Goal: Task Accomplishment & Management: Use online tool/utility

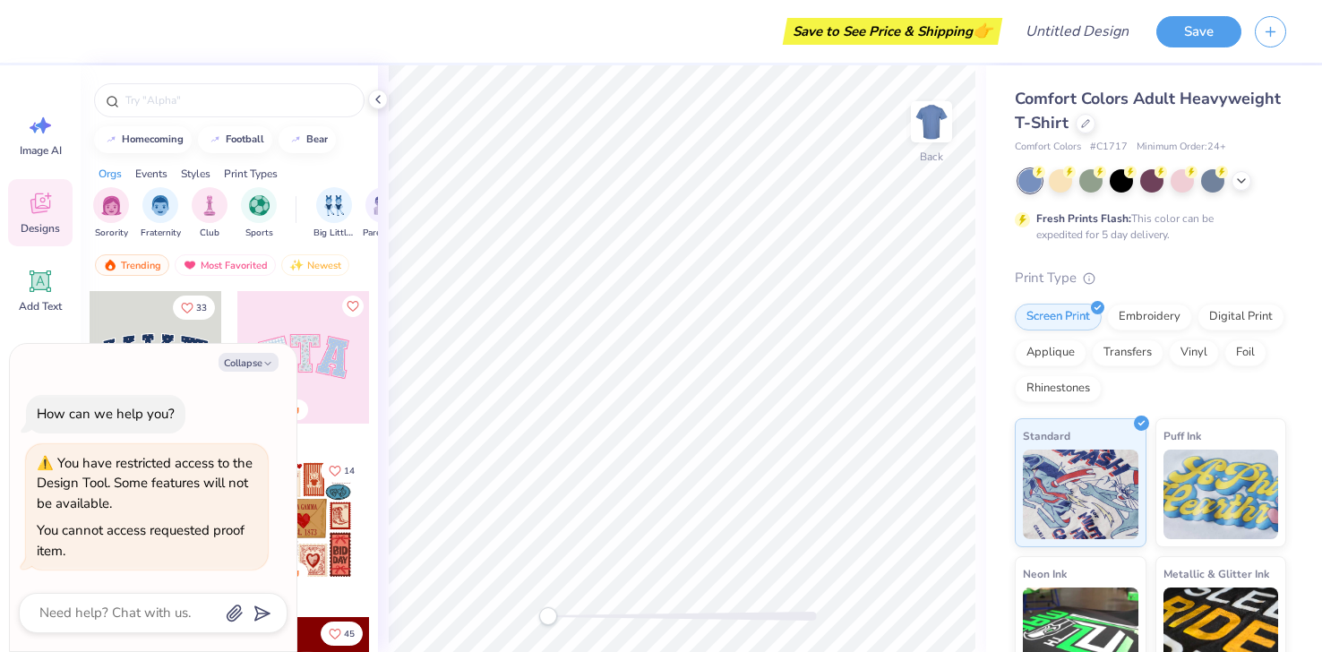
type textarea "x"
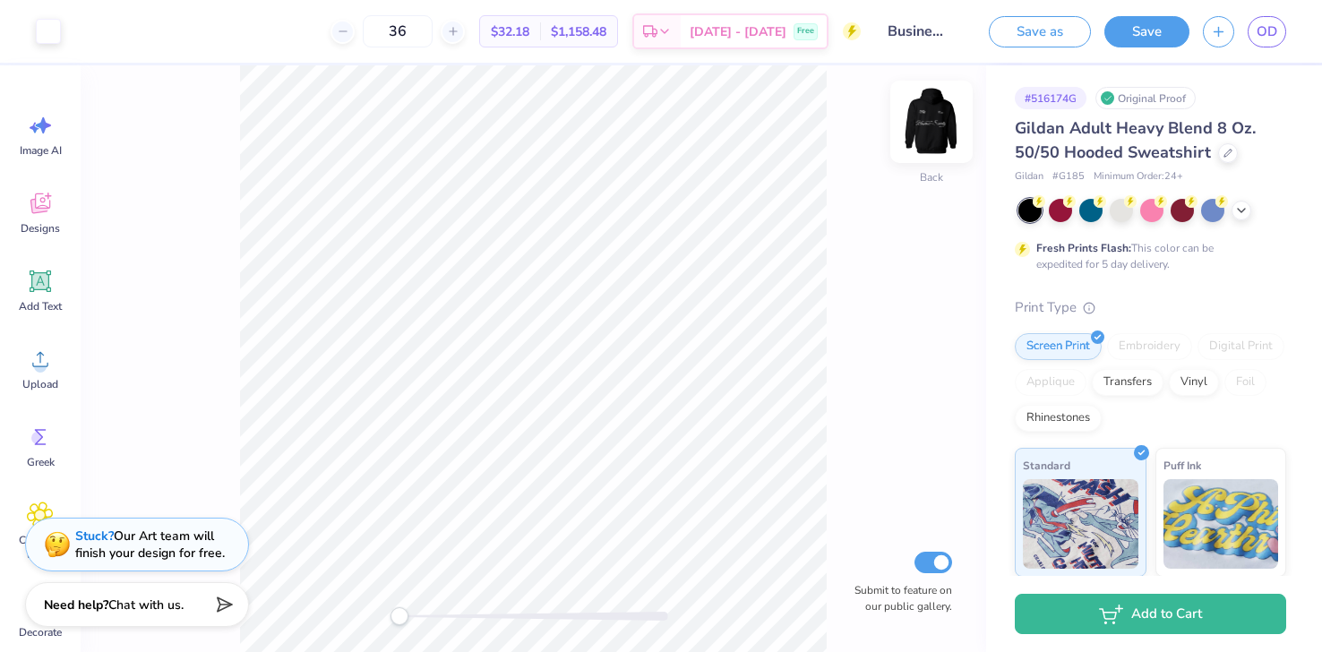
click at [925, 124] on img at bounding box center [932, 122] width 72 height 72
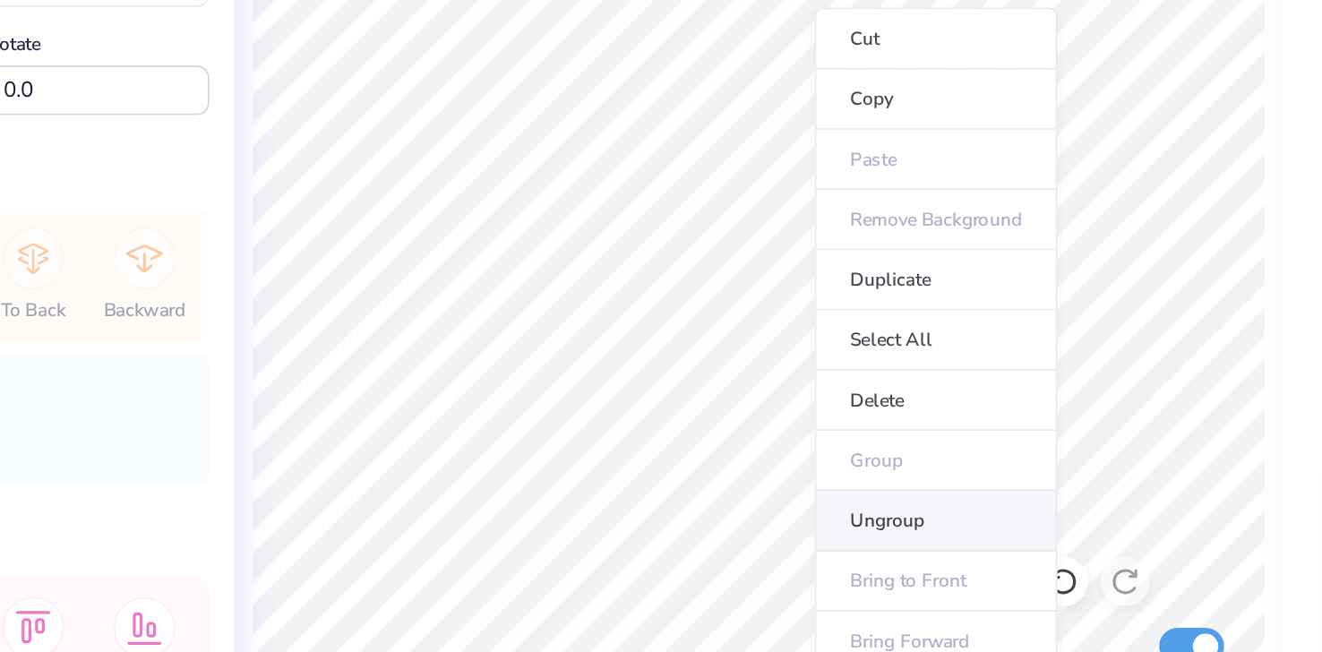
click at [744, 488] on li "Ungroup" at bounding box center [785, 490] width 141 height 35
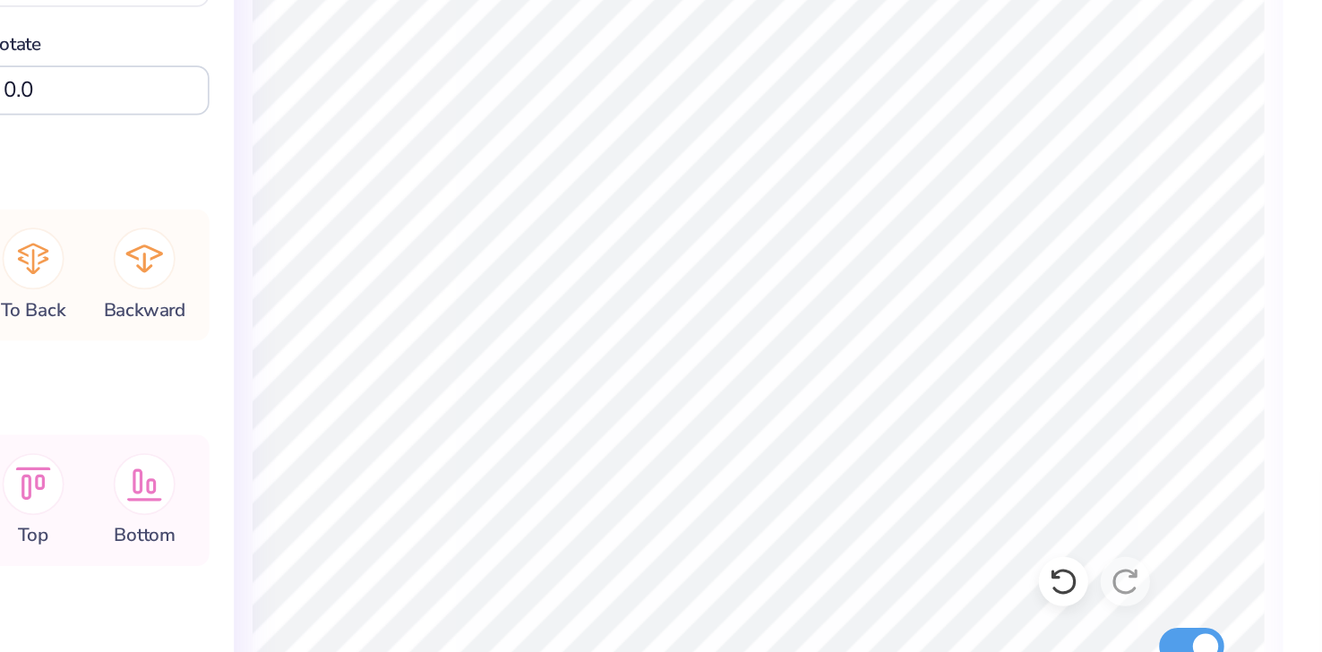
type input "10.53"
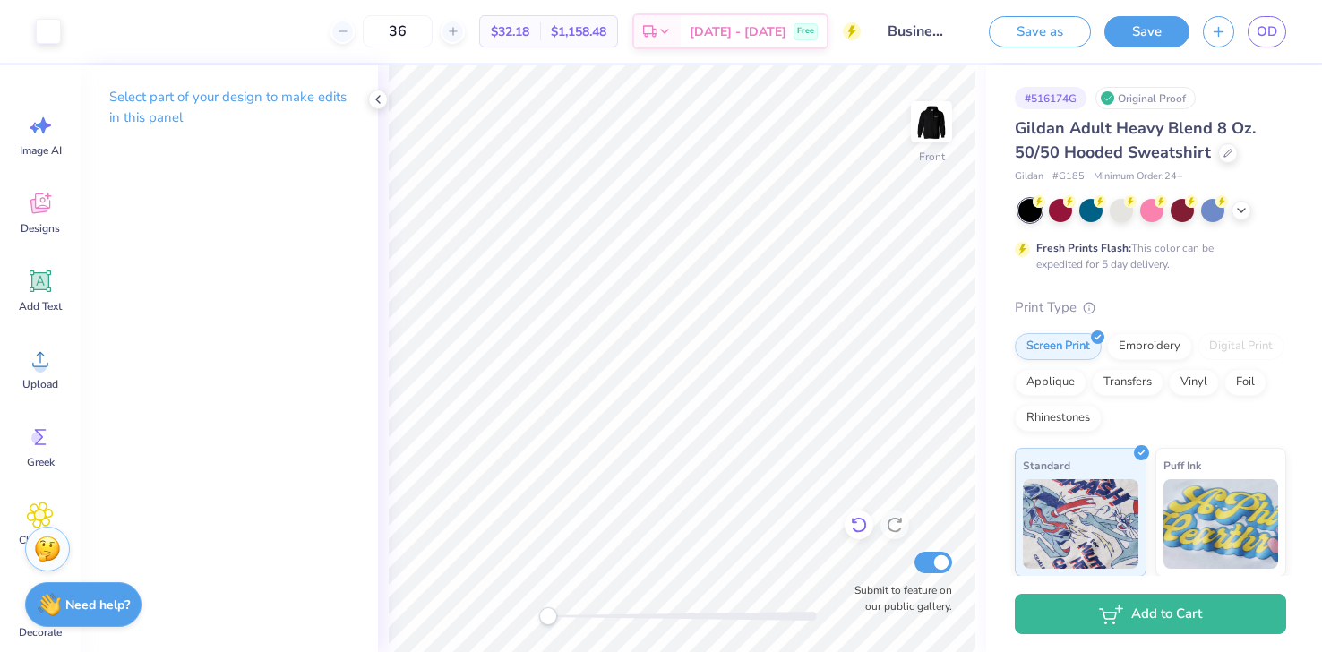
click at [858, 523] on icon at bounding box center [859, 525] width 18 height 18
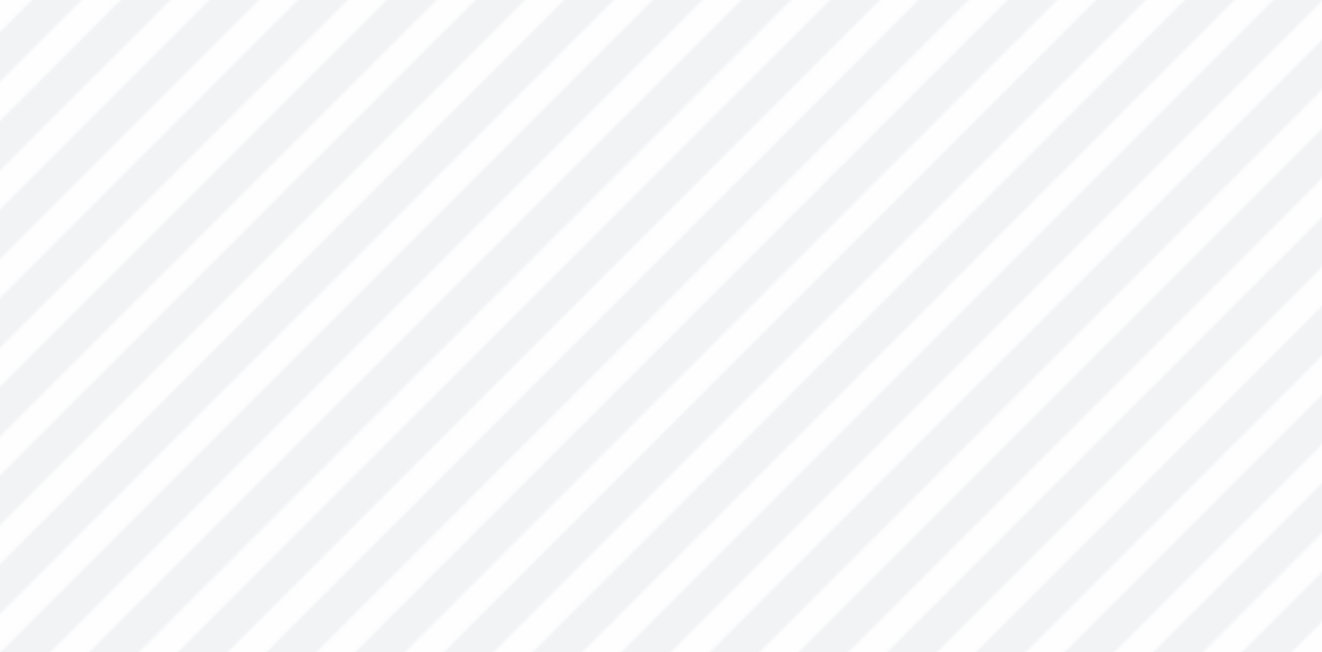
type input "12.89"
type input "10.61"
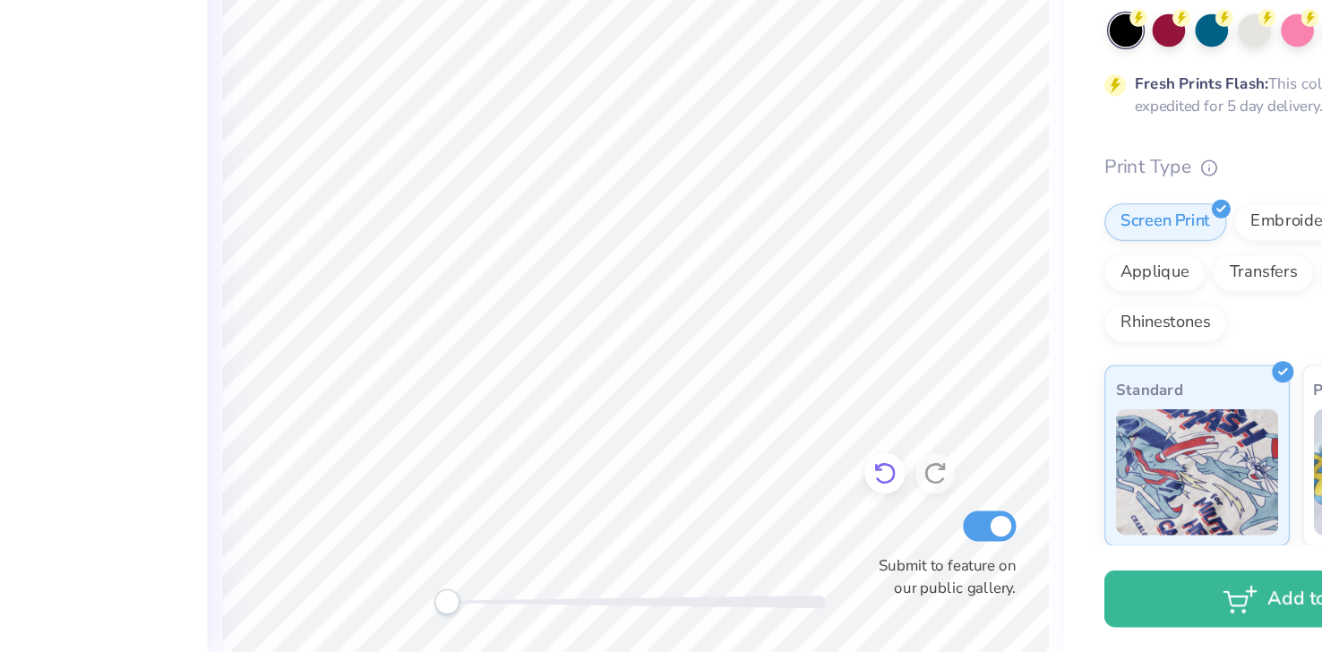
click at [859, 521] on icon at bounding box center [859, 525] width 18 height 18
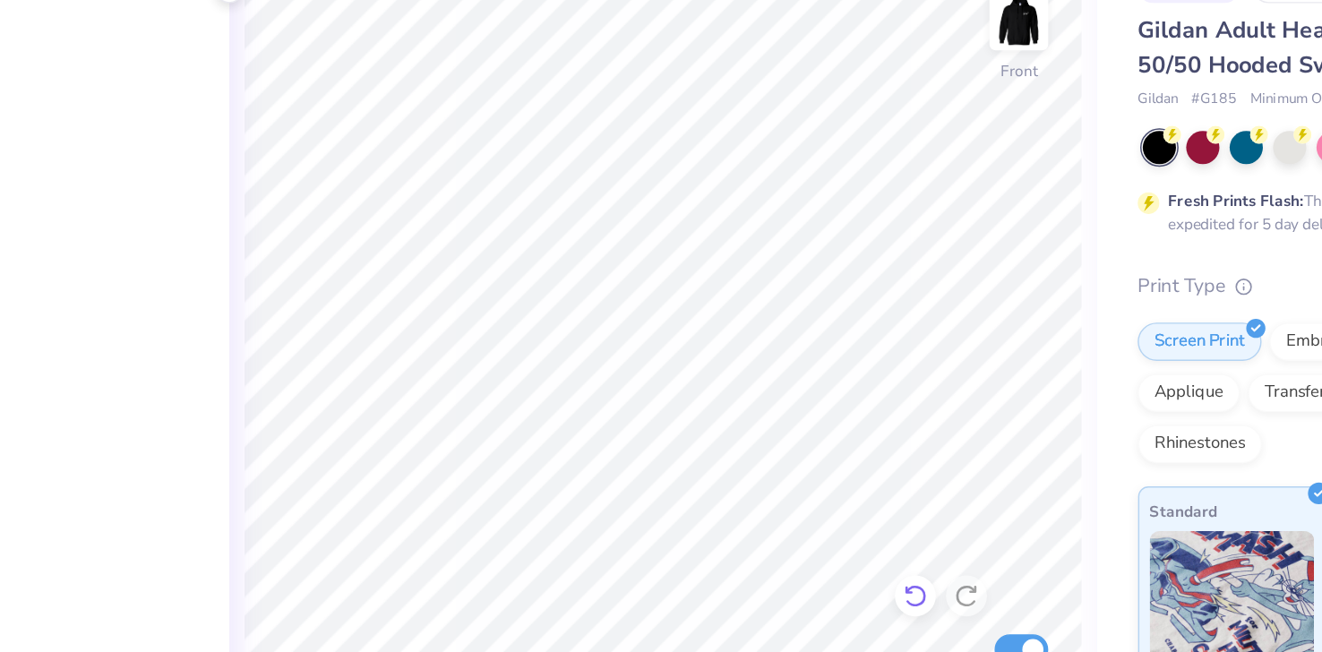
click at [863, 518] on icon at bounding box center [859, 525] width 18 height 18
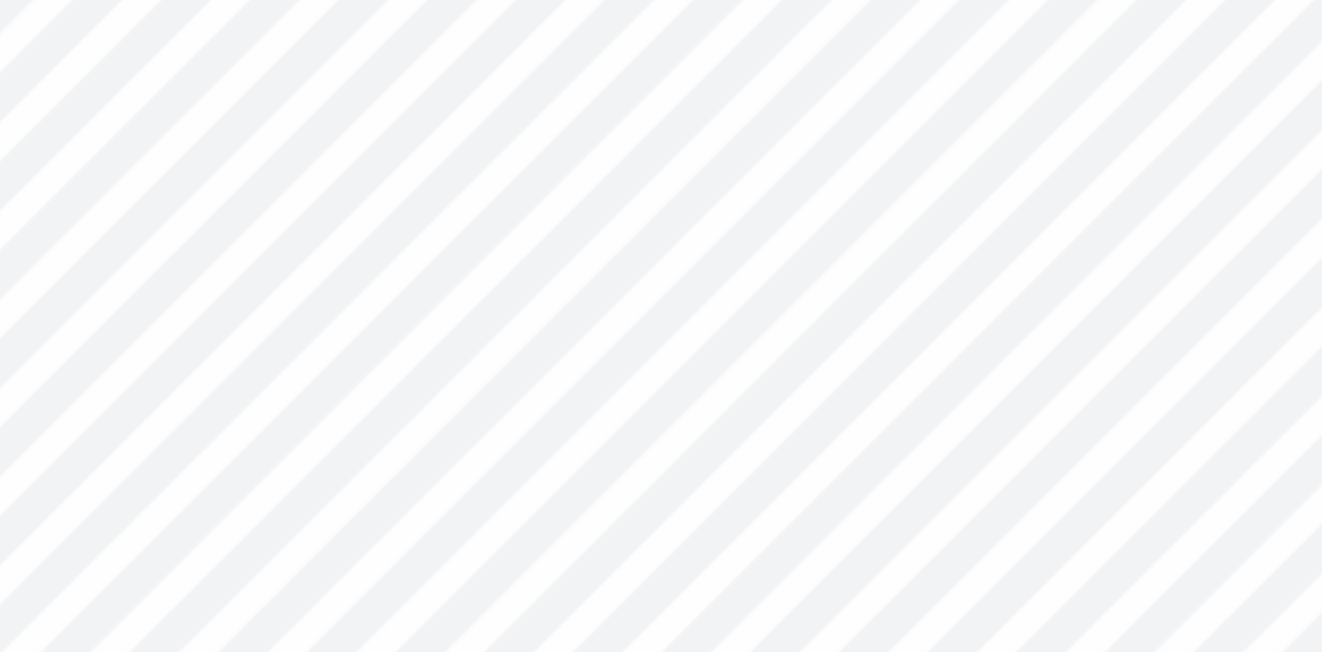
type input "11.08"
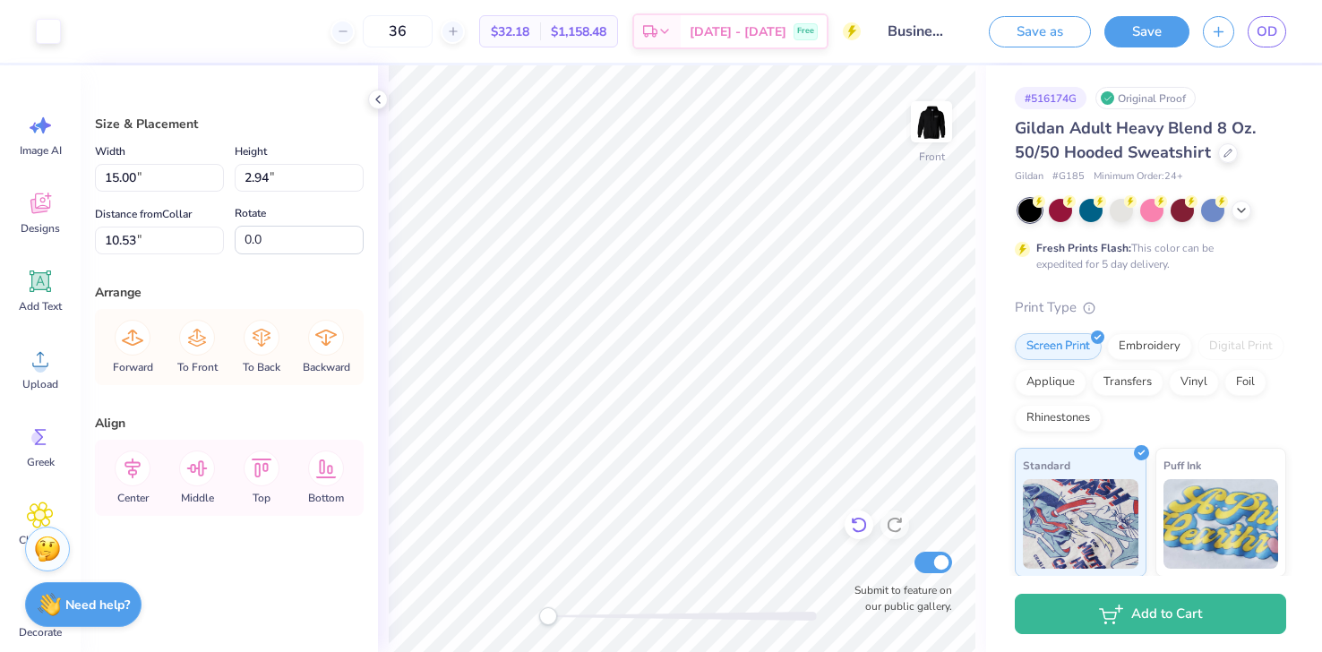
type input "10.36"
type input "10.34"
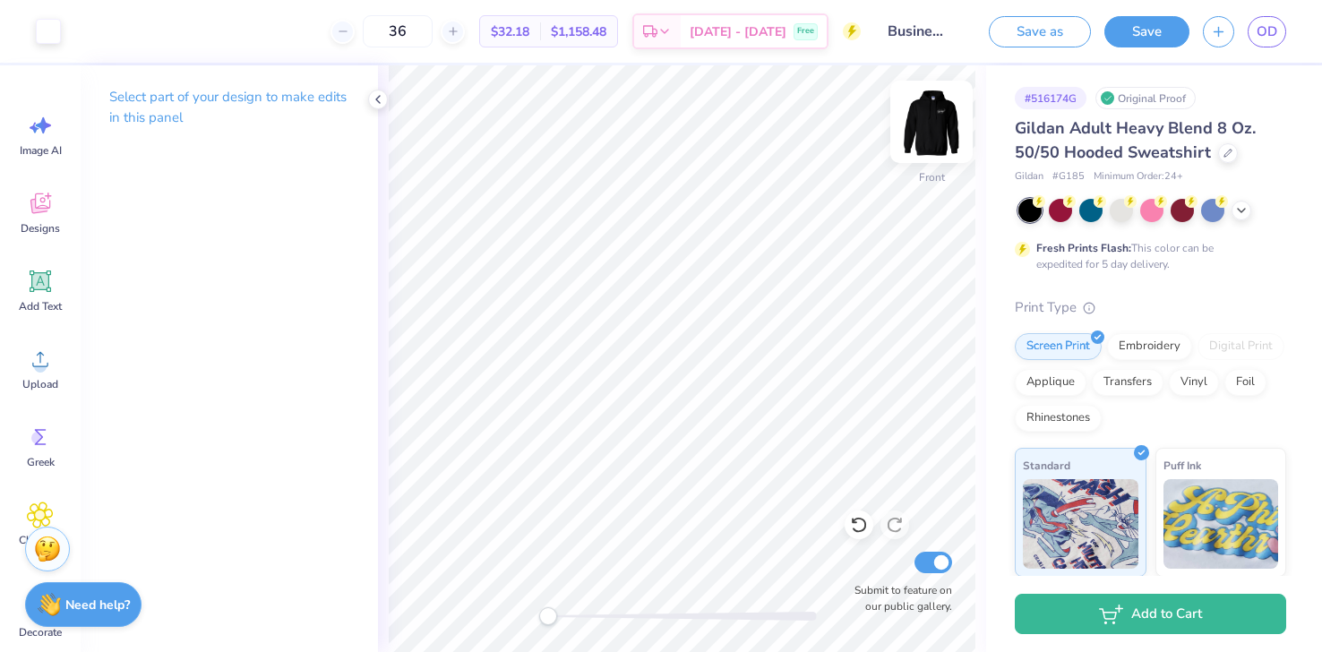
click at [929, 114] on img at bounding box center [932, 122] width 72 height 72
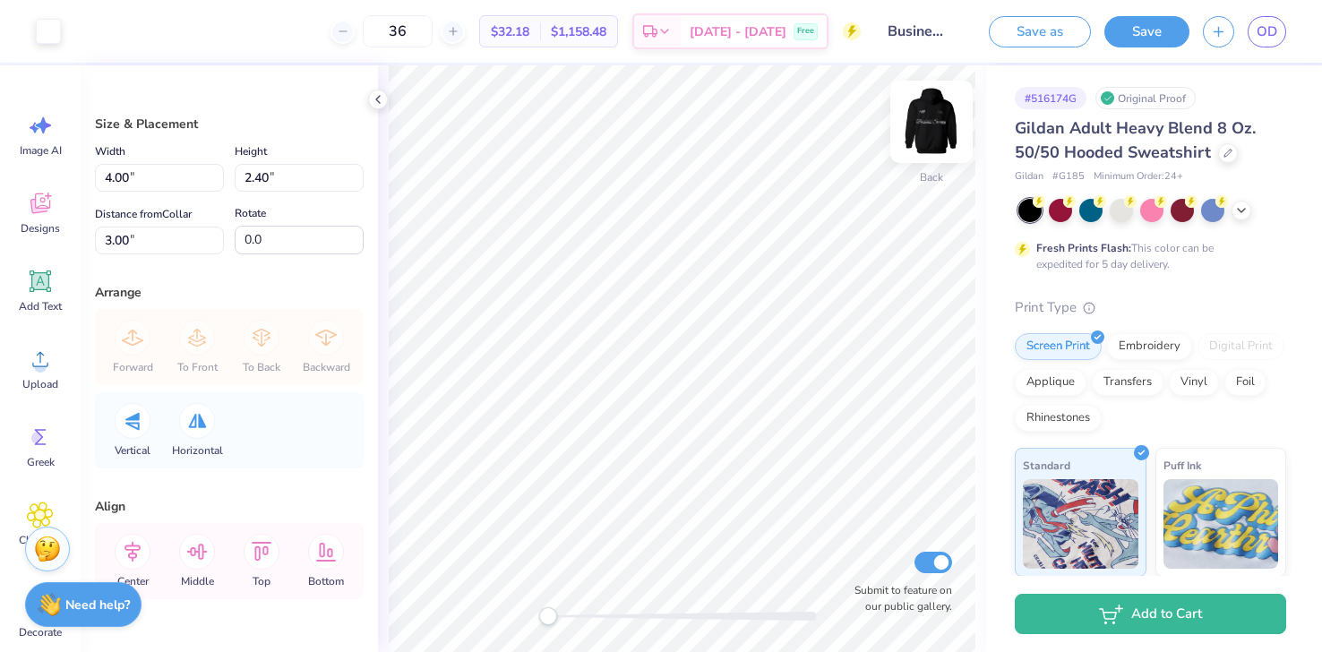
type input "3.64"
type input "2.18"
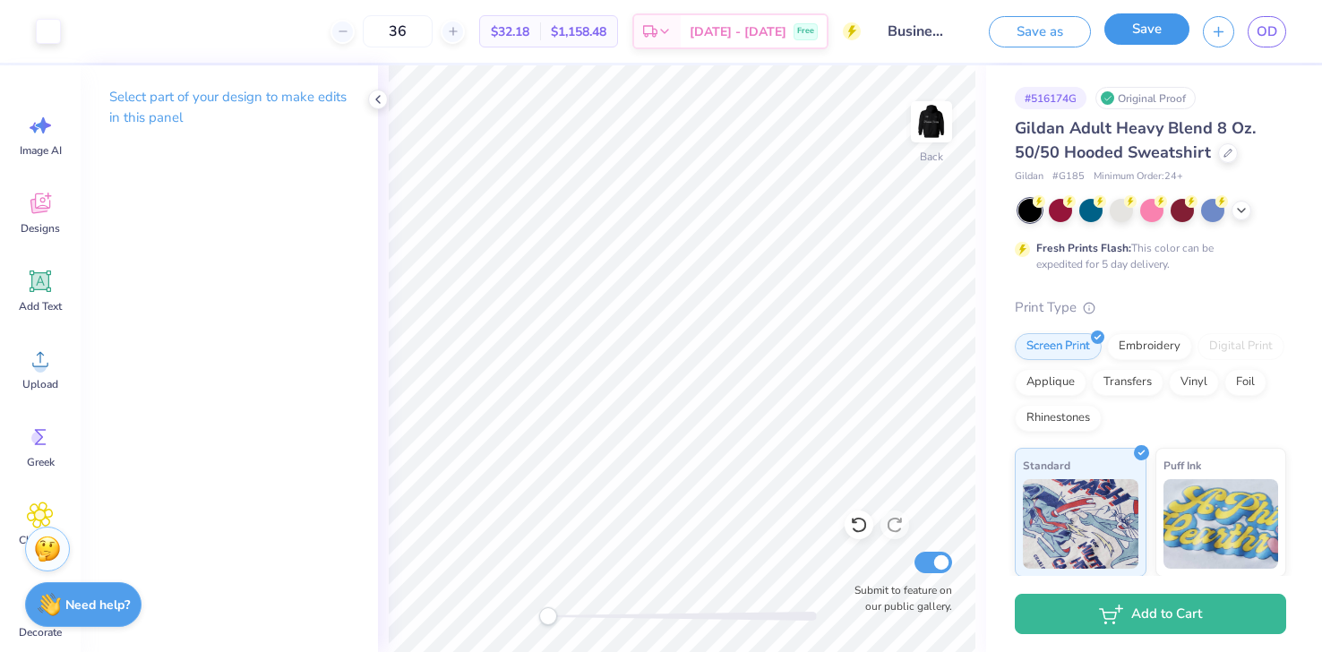
click at [1132, 25] on button "Save" at bounding box center [1146, 28] width 85 height 31
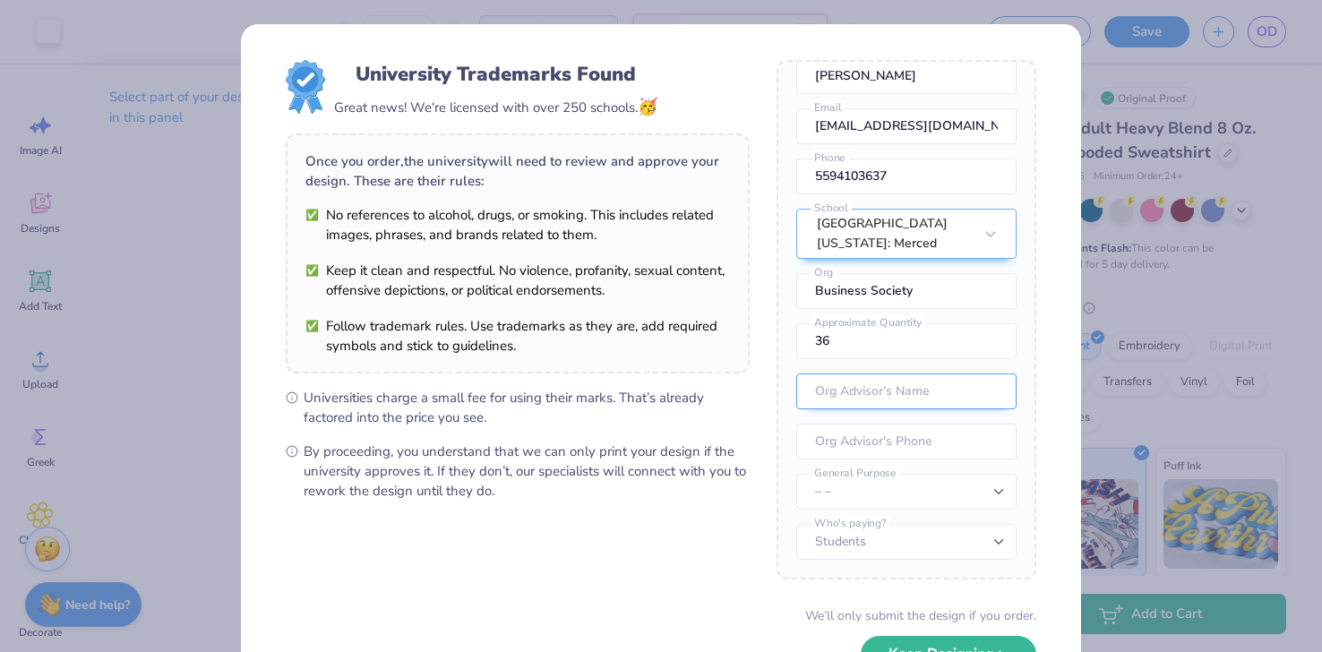
scroll to position [127, 0]
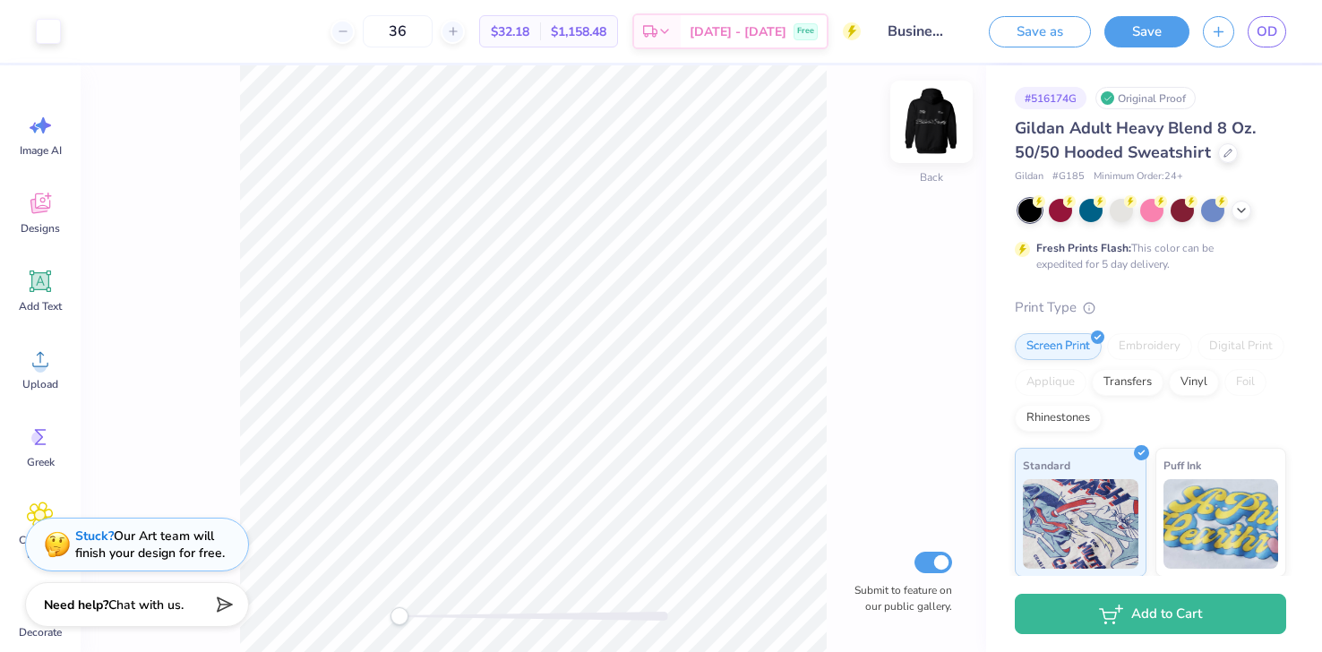
click at [936, 128] on img at bounding box center [932, 122] width 72 height 72
click at [1265, 45] on link "OD" at bounding box center [1267, 31] width 39 height 31
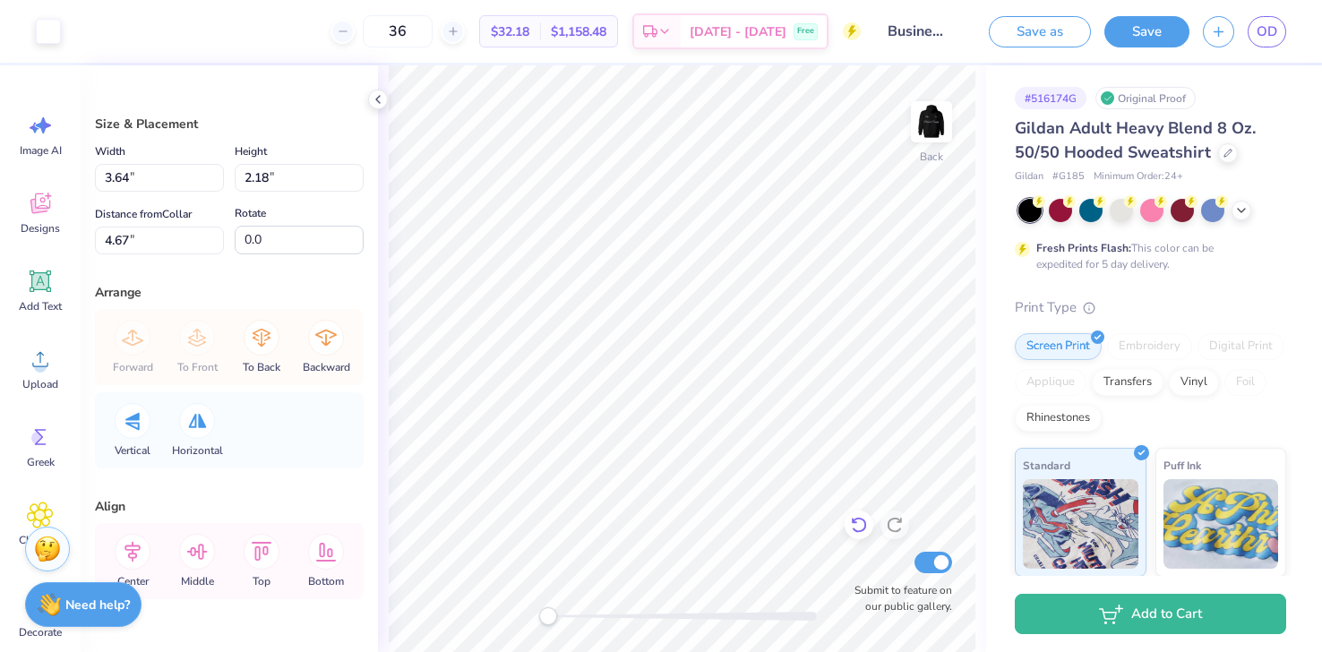
click at [853, 526] on icon at bounding box center [859, 525] width 18 height 18
type input "3.00"
click at [853, 523] on icon at bounding box center [859, 525] width 18 height 18
click at [854, 518] on icon at bounding box center [859, 525] width 18 height 18
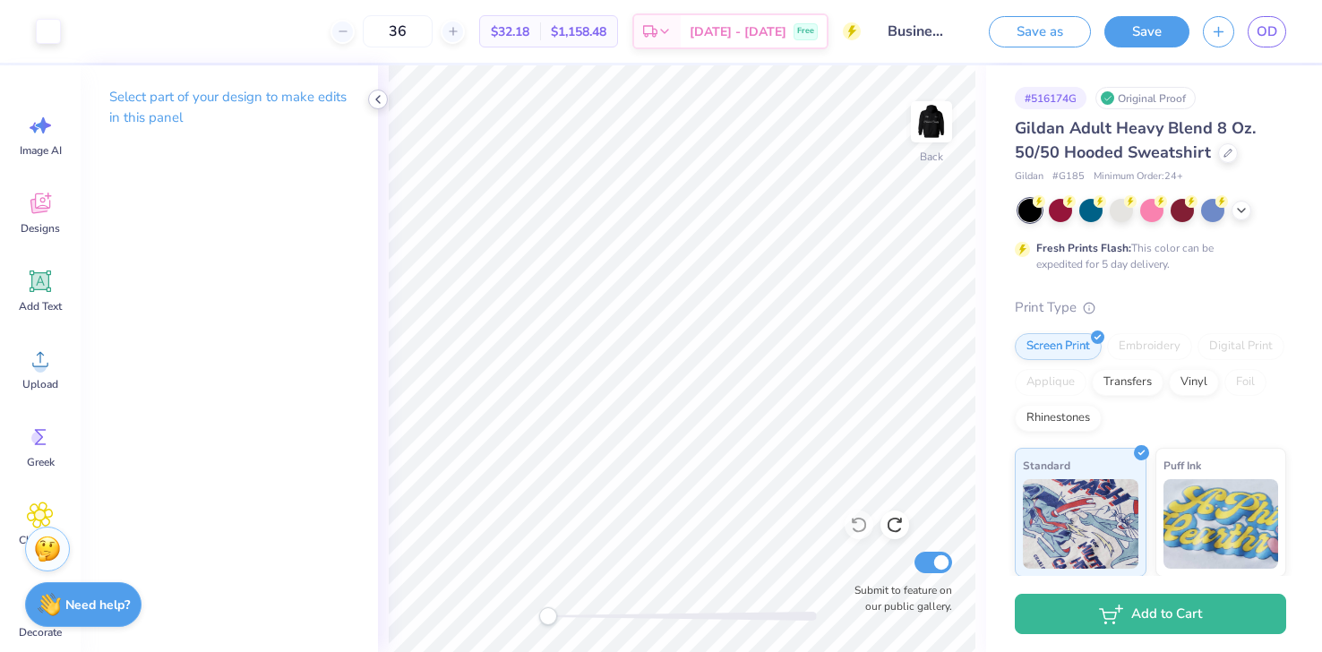
click at [376, 99] on polyline at bounding box center [378, 99] width 4 height 7
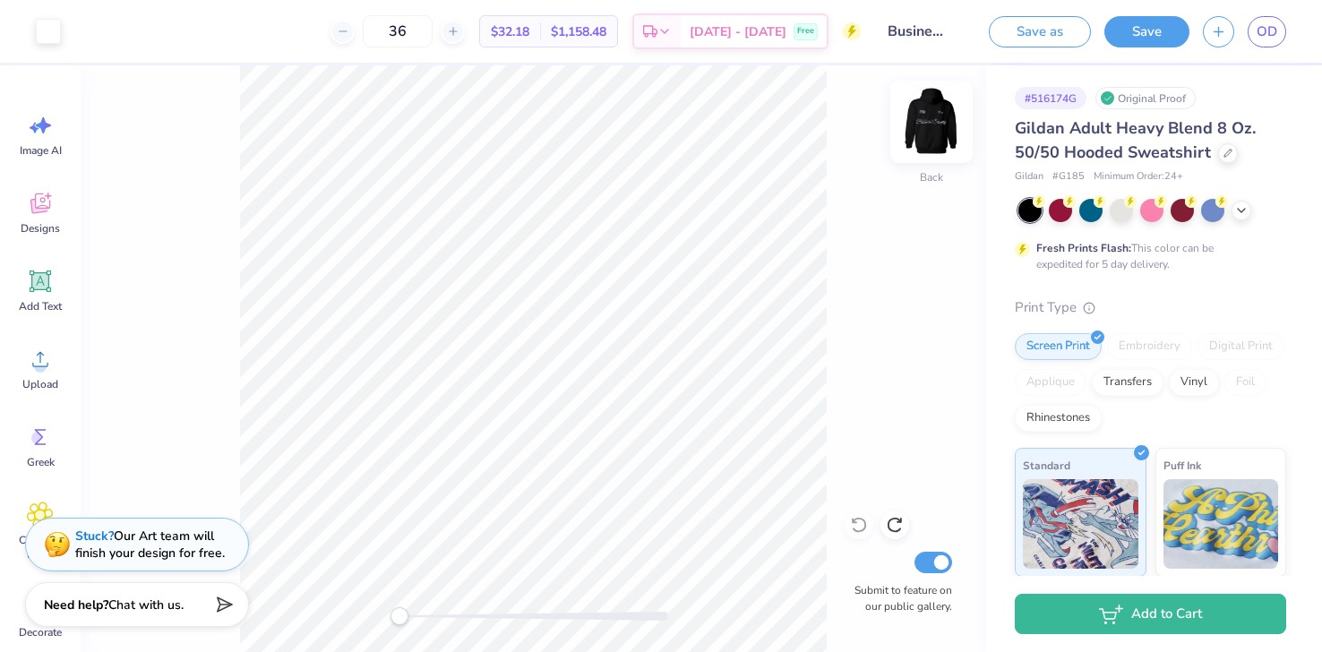
click at [935, 130] on img at bounding box center [932, 122] width 72 height 72
click at [935, 130] on img at bounding box center [932, 122] width 36 height 36
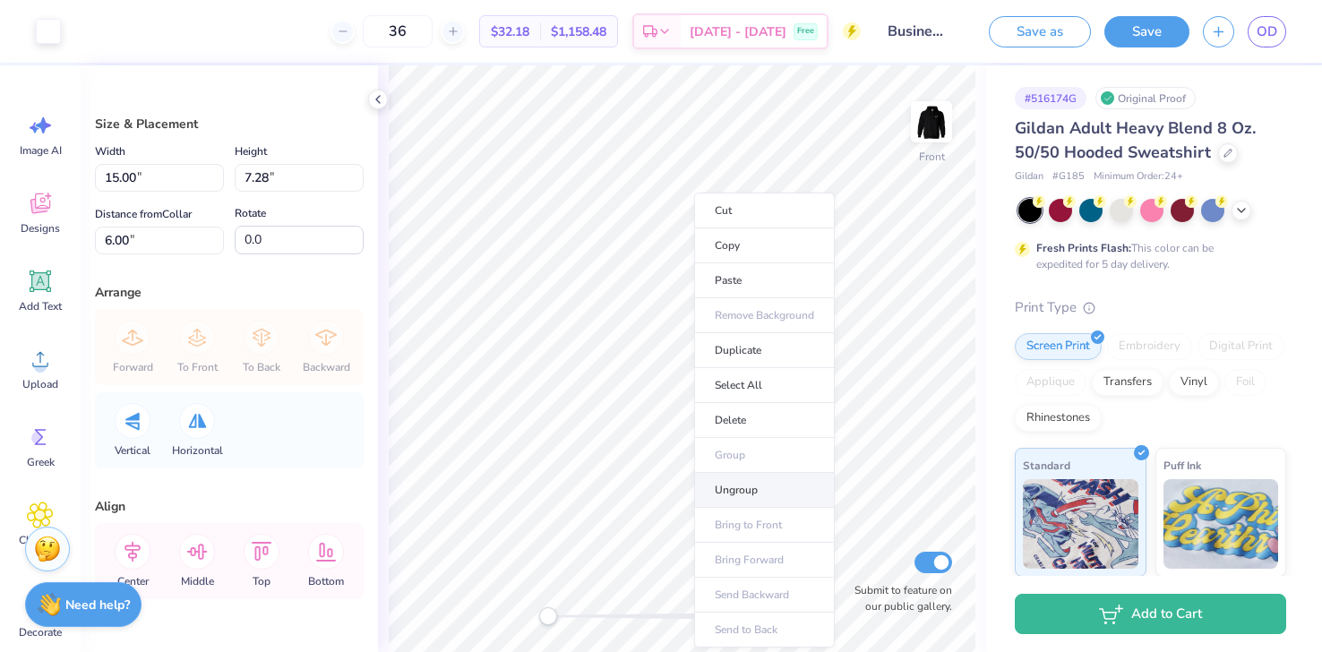
click at [733, 496] on li "Ungroup" at bounding box center [764, 490] width 141 height 35
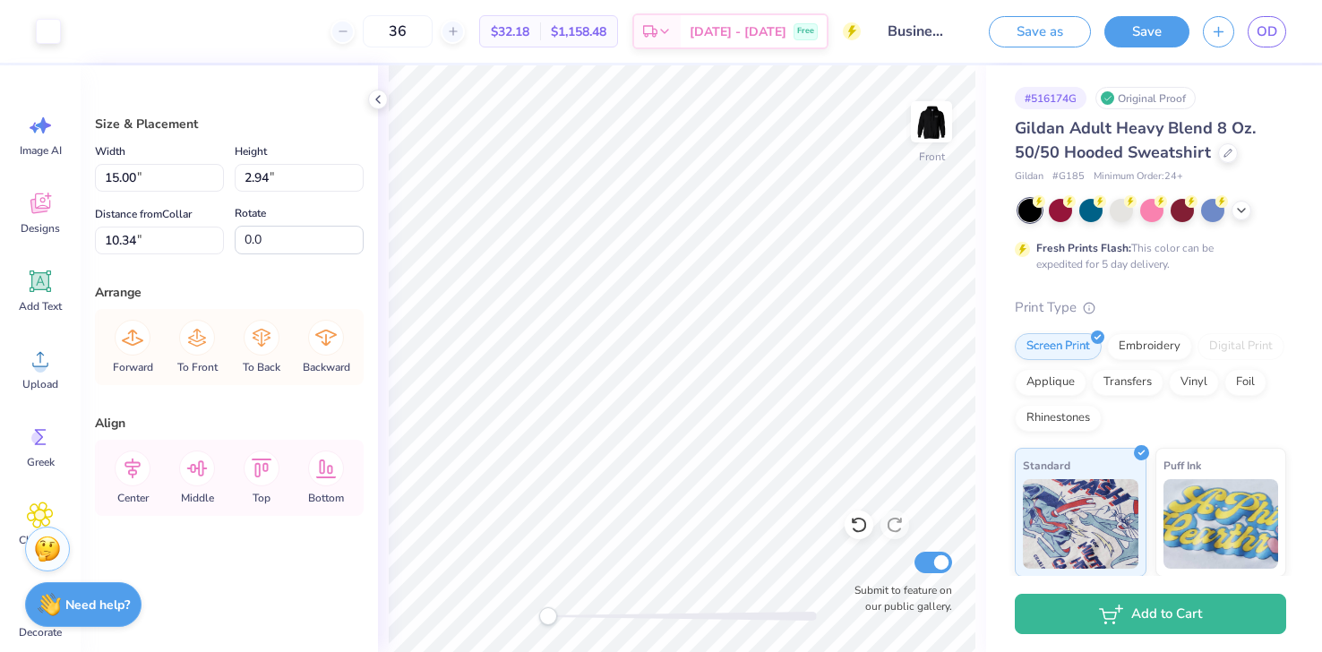
type input "10.18"
type input "10.40"
type input "6.46"
click at [994, 323] on div "# 516174G Original Proof Gildan Adult Heavy Blend 8 Oz. 50/50 Hooded Sweatshirt…" at bounding box center [1154, 458] width 336 height 787
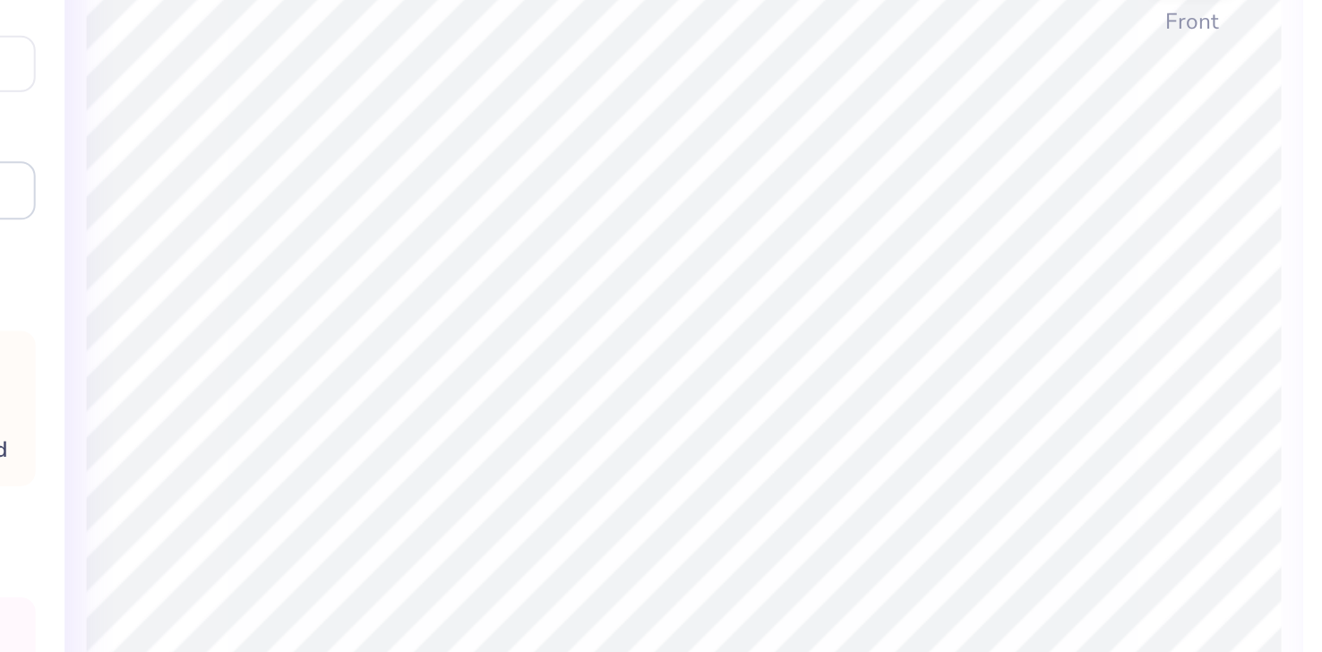
type input "6.00"
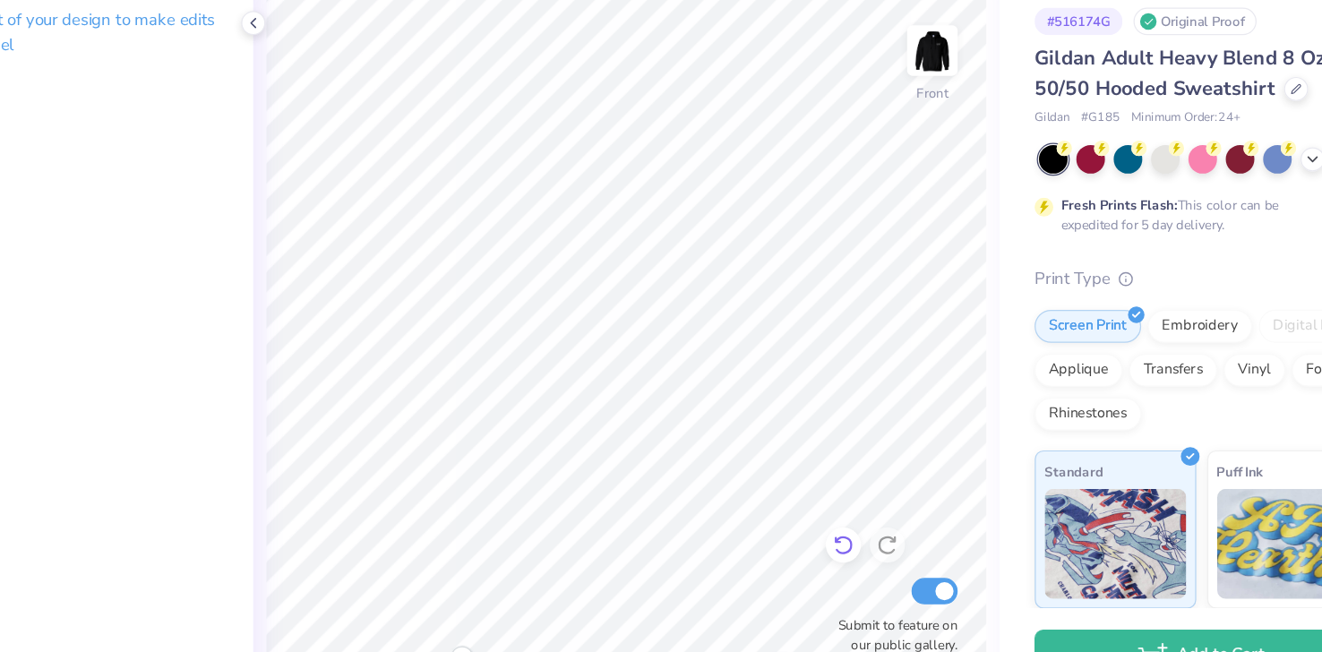
click at [855, 527] on icon at bounding box center [859, 525] width 18 height 18
click at [851, 525] on icon at bounding box center [859, 525] width 18 height 18
click at [851, 523] on icon at bounding box center [859, 525] width 18 height 18
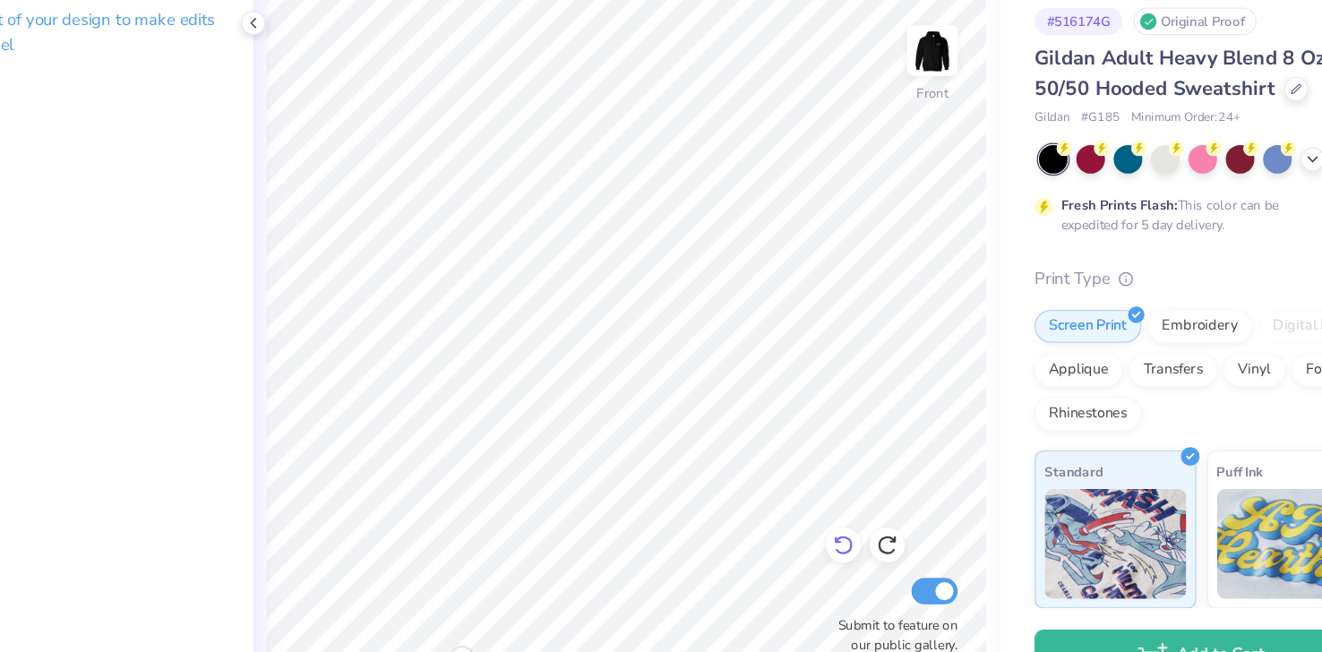
click at [846, 524] on div at bounding box center [859, 525] width 29 height 29
click at [892, 527] on icon at bounding box center [895, 525] width 18 height 18
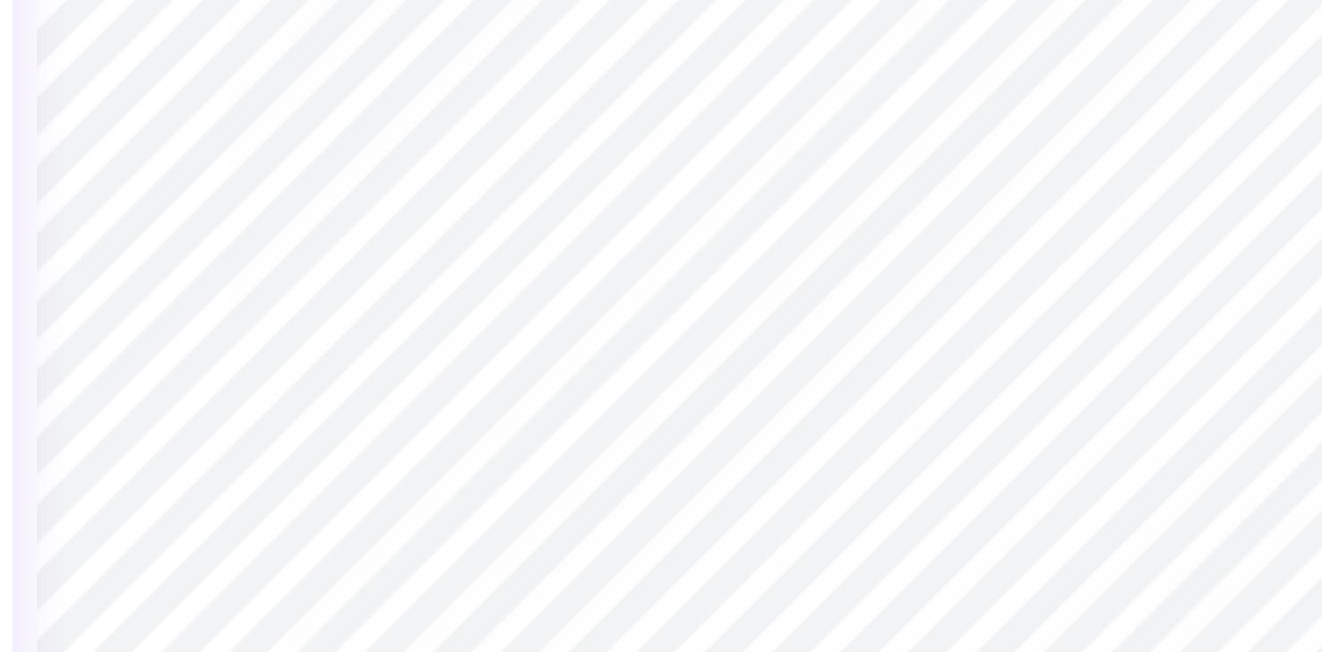
type input "2.80"
type input "1.32"
type input "6.52"
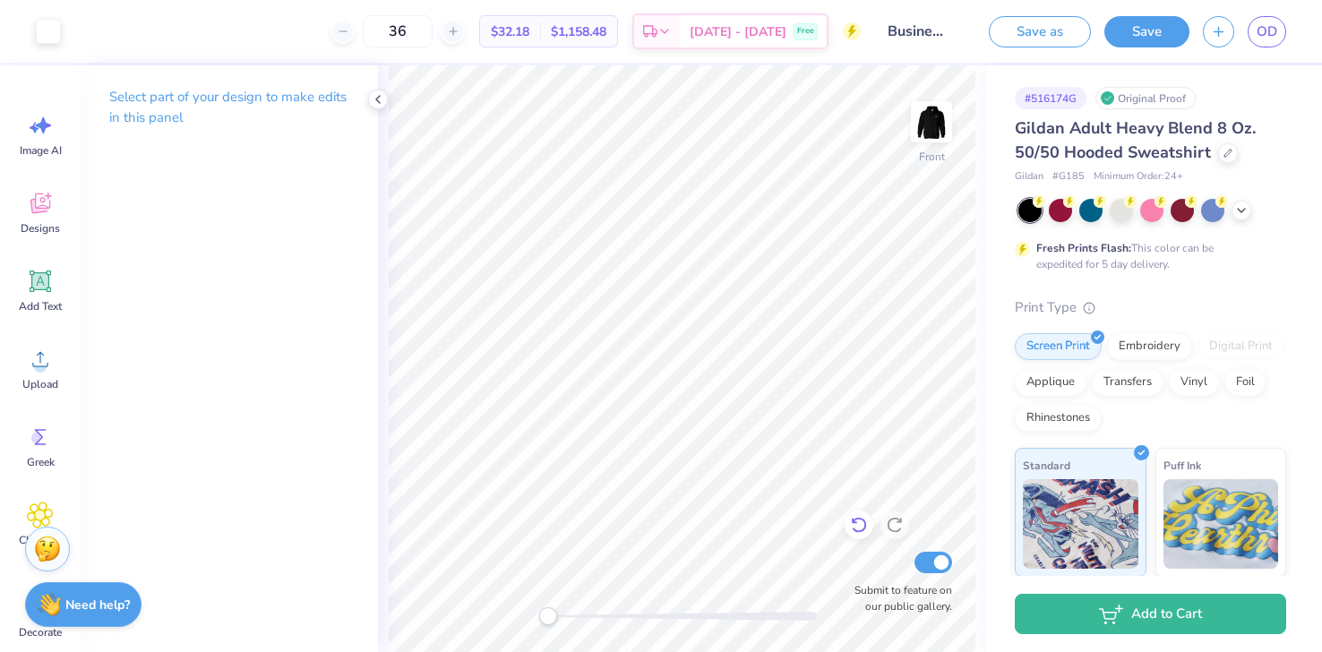
click at [856, 530] on icon at bounding box center [858, 526] width 15 height 16
click at [858, 533] on icon at bounding box center [859, 525] width 18 height 18
click at [892, 528] on icon at bounding box center [895, 525] width 18 height 18
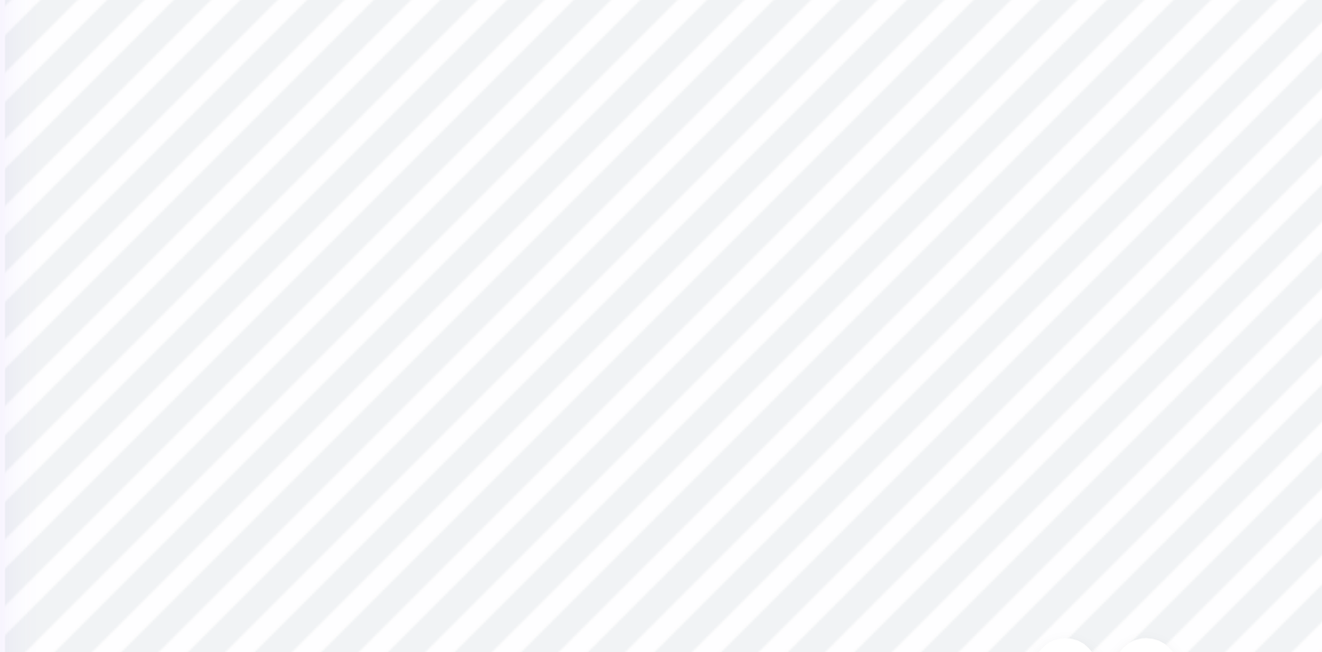
type input "10.34"
type input "6.37"
type input "2.72"
type input "1.29"
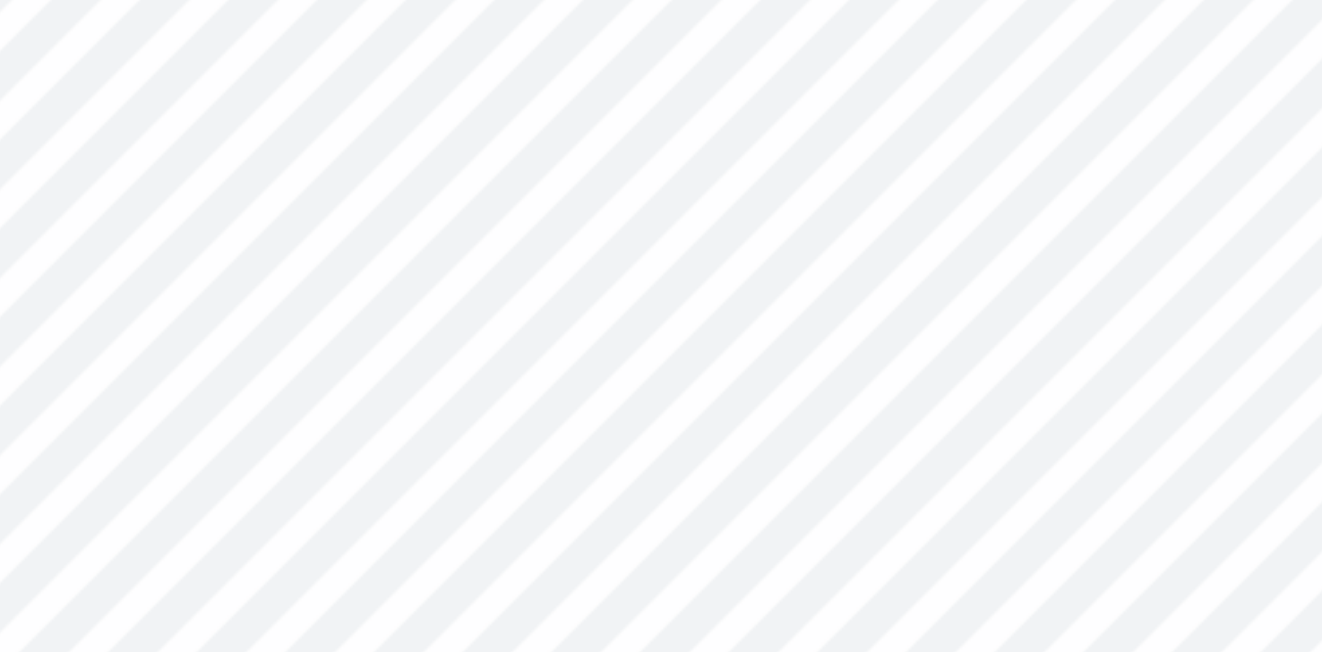
type input "6.00"
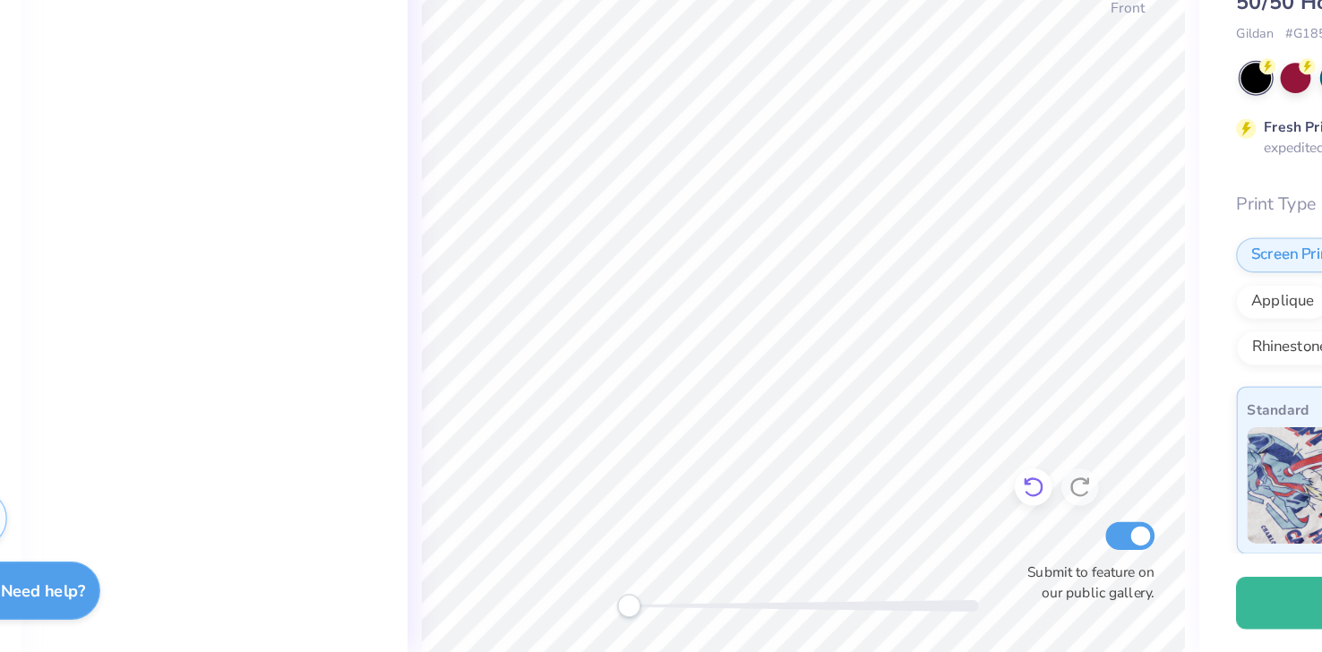
click at [856, 525] on icon at bounding box center [859, 525] width 18 height 18
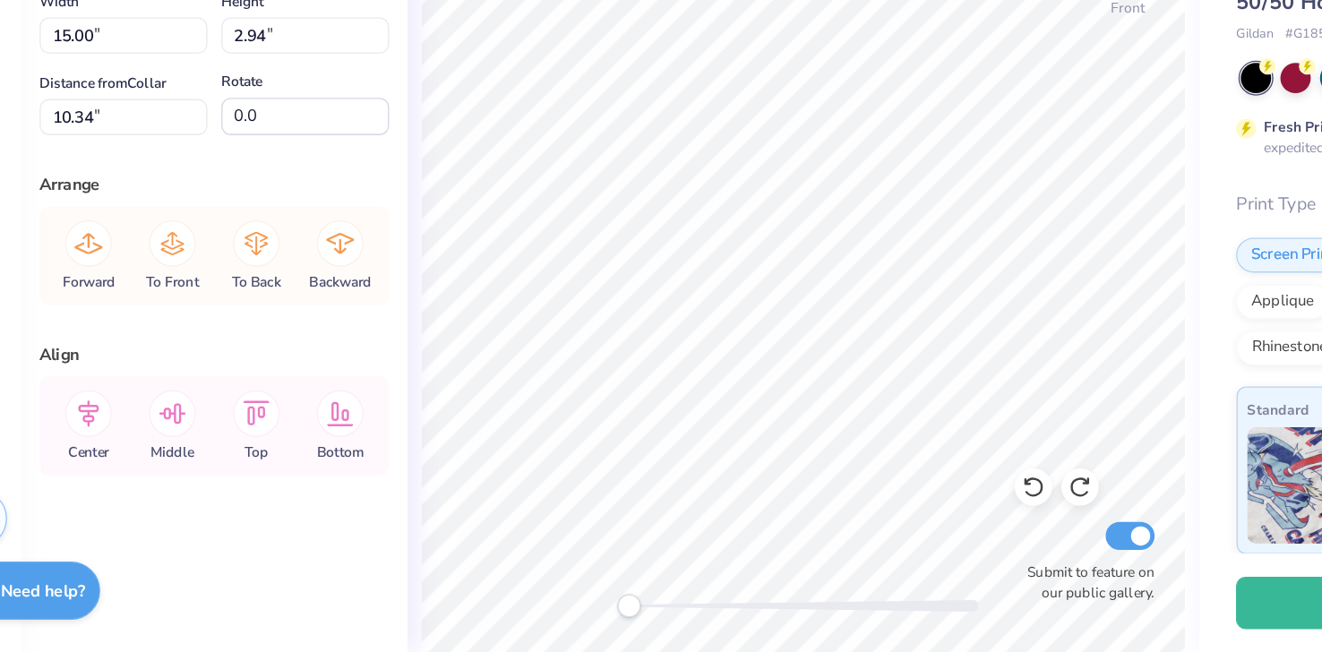
type input "10.05"
type input "9.93"
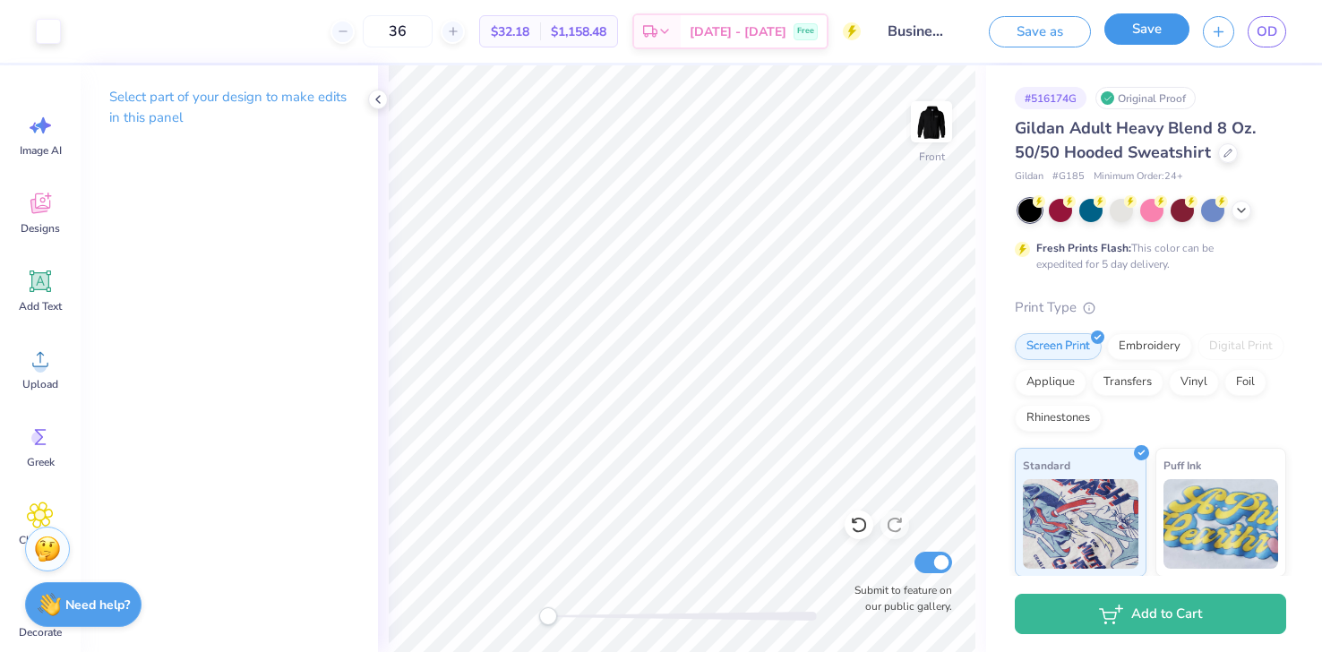
click at [1156, 30] on button "Save" at bounding box center [1146, 28] width 85 height 31
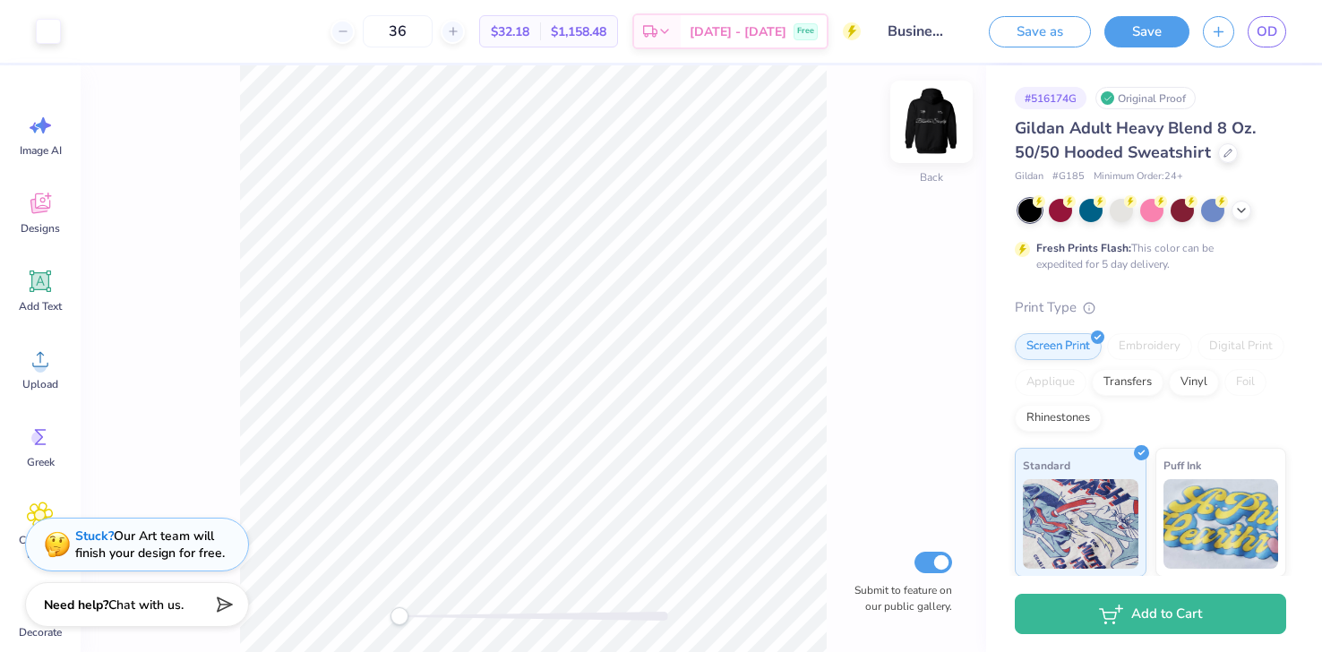
click at [932, 129] on img at bounding box center [932, 122] width 72 height 72
click at [1267, 30] on span "OD" at bounding box center [1267, 31] width 21 height 21
